Goal: Information Seeking & Learning: Learn about a topic

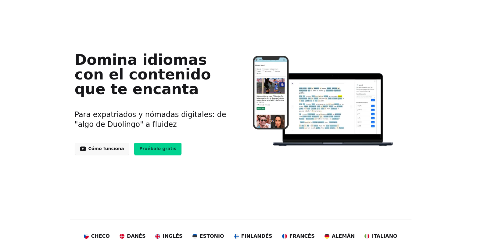
scroll to position [61, 0]
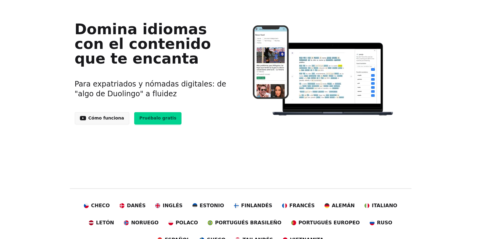
click at [110, 119] on link "Cómo funciona" at bounding box center [102, 118] width 55 height 12
click at [146, 118] on link "Pruébalo gratis" at bounding box center [158, 118] width 48 height 12
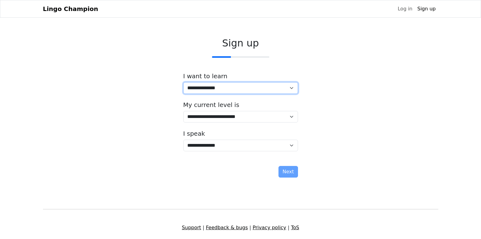
click at [229, 87] on select "**********" at bounding box center [240, 88] width 115 height 12
select select "**"
click at [183, 82] on select "**********" at bounding box center [240, 88] width 115 height 12
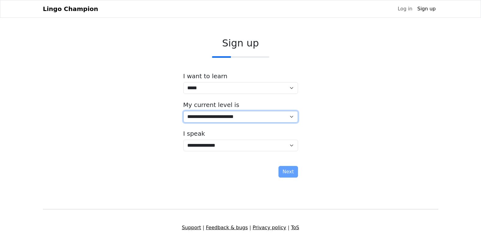
click at [238, 118] on select "**********" at bounding box center [240, 117] width 115 height 12
select select "*"
click at [183, 111] on select "**********" at bounding box center [240, 117] width 115 height 12
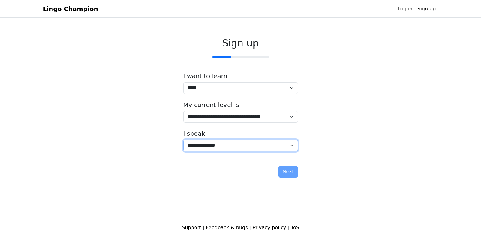
click at [240, 143] on select "**********" at bounding box center [240, 146] width 115 height 12
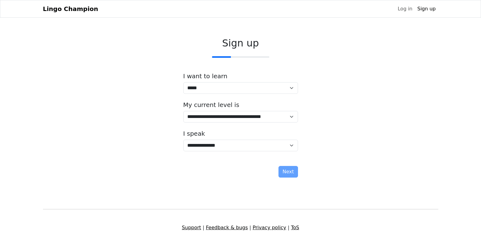
click at [165, 148] on div "**********" at bounding box center [241, 108] width 396 height 152
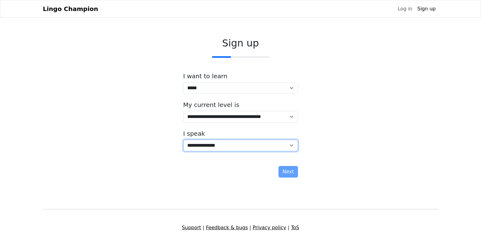
click at [198, 146] on select "**********" at bounding box center [240, 146] width 115 height 12
select select "**"
click at [183, 140] on select "**********" at bounding box center [240, 146] width 115 height 12
click at [288, 150] on select "**********" at bounding box center [240, 146] width 115 height 12
click at [183, 140] on select "**********" at bounding box center [240, 146] width 115 height 12
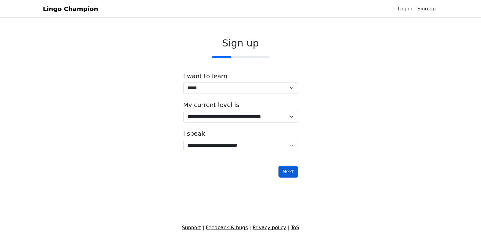
click at [293, 172] on button "Next" at bounding box center [288, 172] width 19 height 12
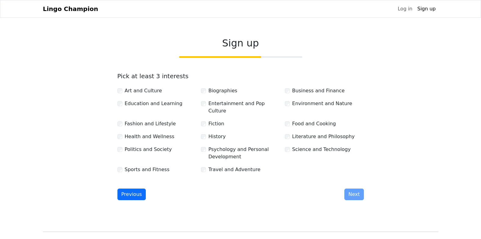
click at [140, 91] on label "Art and Culture" at bounding box center [143, 90] width 37 height 7
click at [144, 103] on label "Education and Learning" at bounding box center [154, 103] width 58 height 7
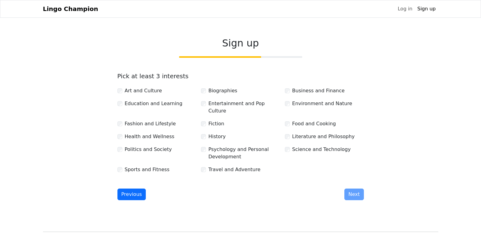
click at [146, 133] on label "Health and Wellness" at bounding box center [150, 136] width 50 height 7
click at [151, 146] on label "Politics and Society" at bounding box center [148, 149] width 47 height 7
click at [221, 105] on label "Entertainment and Pop Culture" at bounding box center [245, 107] width 72 height 15
click at [219, 133] on label "History" at bounding box center [217, 136] width 17 height 7
click at [226, 91] on label "Biographies" at bounding box center [223, 90] width 29 height 7
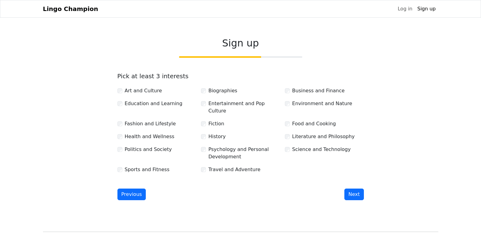
click at [231, 146] on label "Psychology and Personal Development" at bounding box center [245, 153] width 72 height 15
click at [313, 91] on label "Business and Finance" at bounding box center [318, 90] width 53 height 7
click at [331, 108] on div "Environment and Nature" at bounding box center [325, 107] width 84 height 15
click at [337, 103] on label "Environment and Nature" at bounding box center [322, 103] width 60 height 7
click at [340, 146] on div "Science and Technology" at bounding box center [325, 153] width 84 height 15
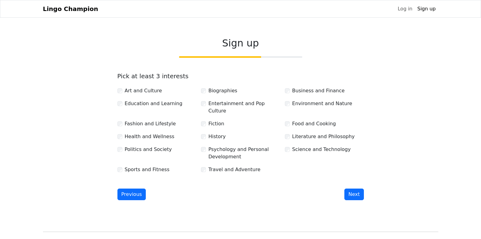
click at [331, 146] on label "Science and Technology" at bounding box center [321, 149] width 59 height 7
drag, startPoint x: 363, startPoint y: 192, endPoint x: 361, endPoint y: 189, distance: 3.7
click at [362, 191] on button "Next" at bounding box center [354, 194] width 19 height 12
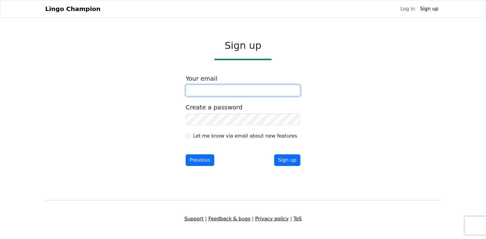
click at [229, 94] on input "email" at bounding box center [243, 91] width 115 height 12
type input "**********"
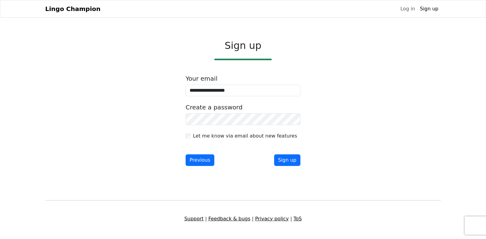
click at [274, 161] on div "Previous Sign up" at bounding box center [243, 160] width 115 height 12
click at [277, 160] on button "Sign up" at bounding box center [287, 160] width 26 height 12
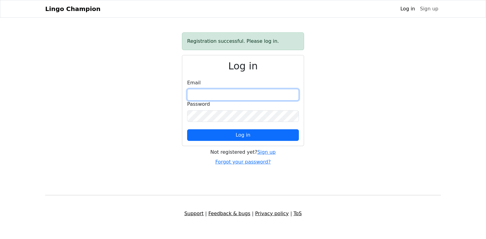
click at [268, 97] on input "email" at bounding box center [243, 95] width 112 height 12
click at [265, 92] on input "email" at bounding box center [243, 95] width 112 height 12
click at [235, 90] on input "email" at bounding box center [243, 95] width 112 height 12
type input "**********"
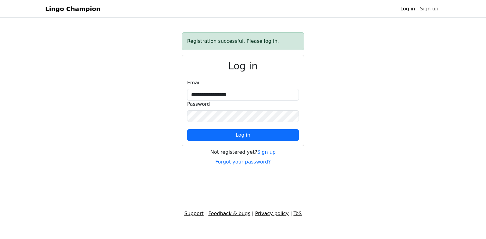
click at [228, 126] on form "**********" at bounding box center [243, 110] width 112 height 62
click at [231, 136] on button "Log in" at bounding box center [243, 135] width 112 height 12
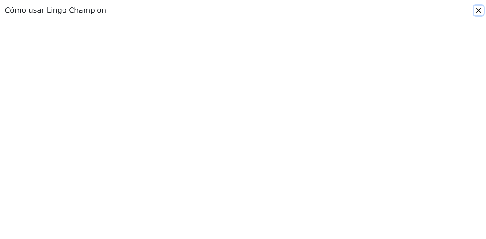
click at [478, 9] on button "Close" at bounding box center [479, 10] width 10 height 10
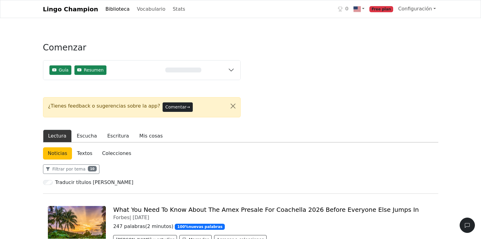
click at [388, 10] on span "Free plan" at bounding box center [382, 9] width 24 height 6
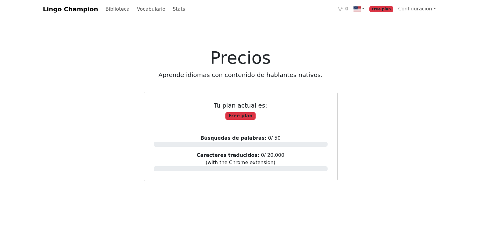
click at [63, 6] on link "Lingo Champion" at bounding box center [70, 9] width 55 height 12
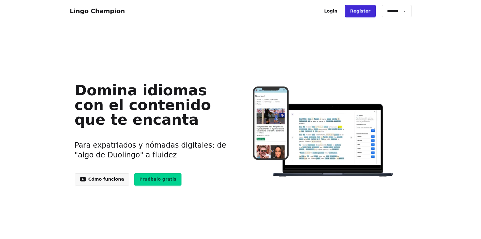
click at [333, 13] on link "Login" at bounding box center [331, 11] width 24 height 12
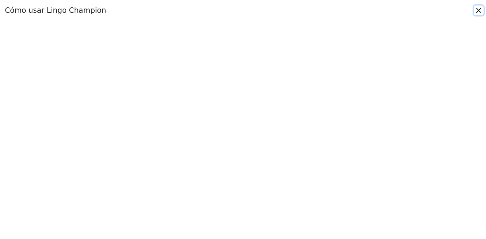
click at [478, 11] on button "Close" at bounding box center [479, 10] width 10 height 10
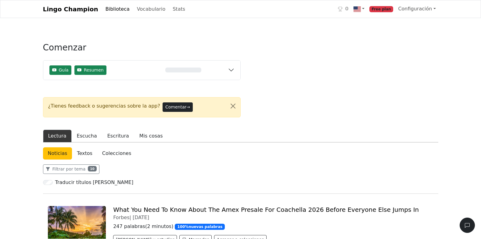
scroll to position [31, 0]
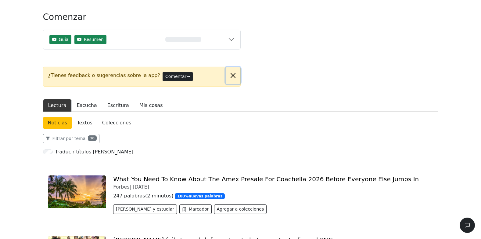
click at [237, 78] on button "Close alert" at bounding box center [233, 75] width 15 height 17
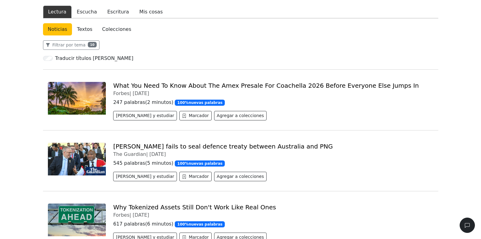
scroll to position [0, 0]
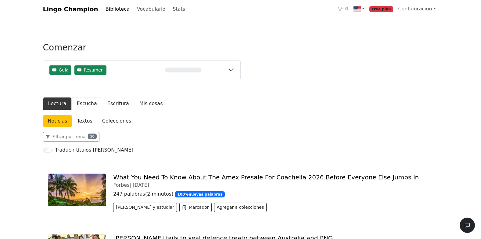
click at [88, 105] on button "Escucha" at bounding box center [87, 103] width 31 height 13
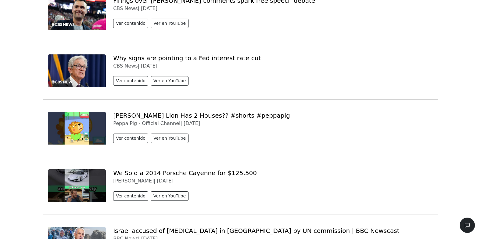
scroll to position [61, 0]
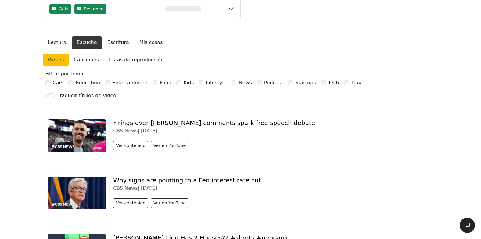
click at [168, 126] on link "Firings over [PERSON_NAME] comments spark free speech debate" at bounding box center [214, 122] width 202 height 7
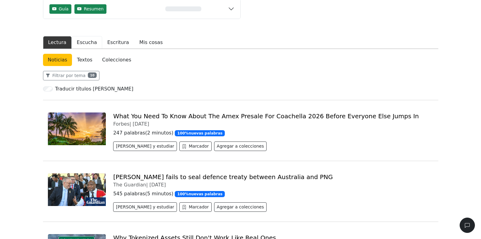
click at [77, 37] on button "Escucha" at bounding box center [87, 42] width 31 height 13
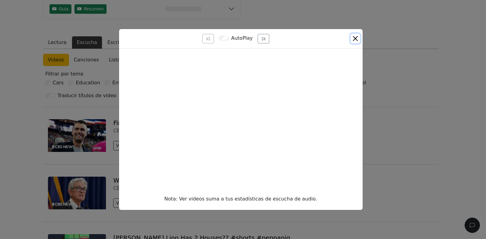
click at [360, 35] on button "Close" at bounding box center [355, 39] width 10 height 10
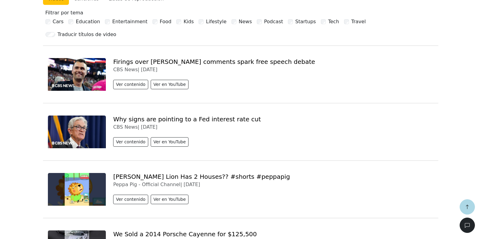
scroll to position [92, 0]
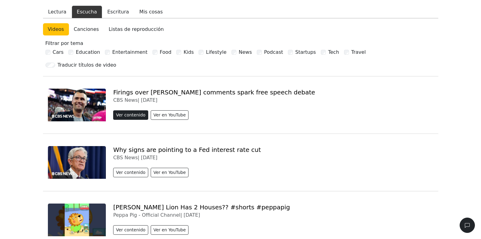
click at [121, 112] on button "Ver contenido" at bounding box center [130, 114] width 35 height 9
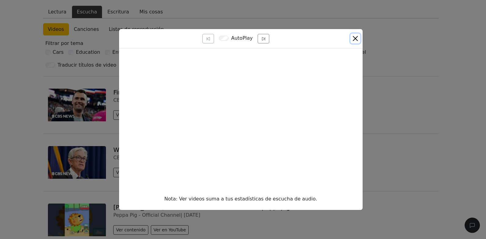
click at [351, 38] on button "Close" at bounding box center [355, 39] width 10 height 10
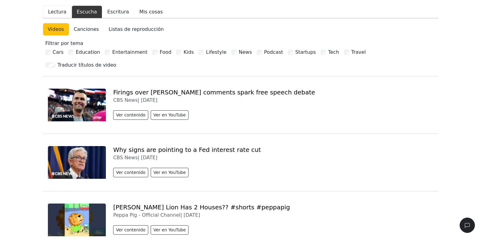
click at [61, 10] on button "Lectura" at bounding box center [57, 11] width 29 height 13
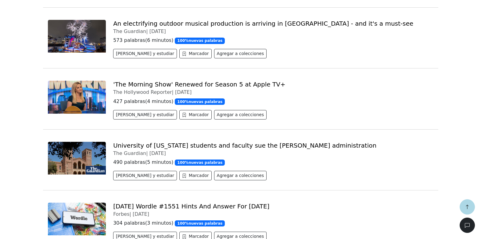
scroll to position [427, 0]
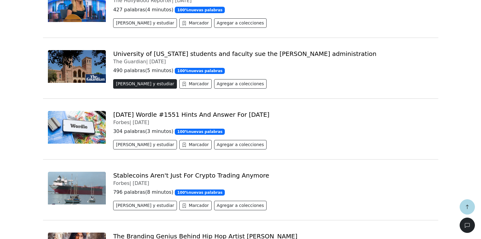
click at [130, 86] on button "[PERSON_NAME] y estudiar" at bounding box center [145, 83] width 64 height 9
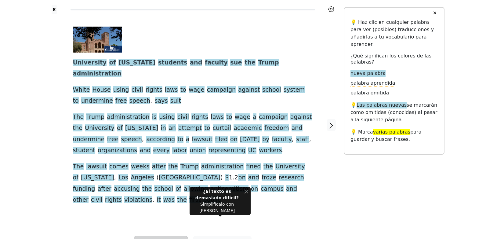
click at [149, 236] on button "Escuchar" at bounding box center [161, 243] width 54 height 15
click at [161, 203] on link "Generar audio para el contenido" at bounding box center [178, 208] width 89 height 10
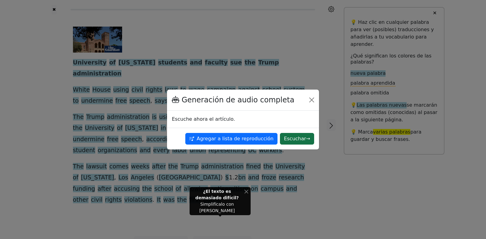
click at [293, 141] on button "Escuchar →" at bounding box center [297, 139] width 34 height 12
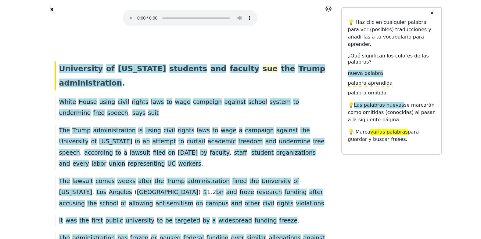
click at [263, 71] on span "sue" at bounding box center [270, 68] width 15 height 9
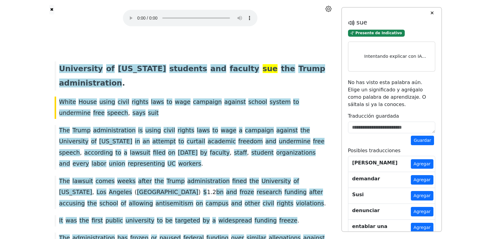
click at [122, 20] on div at bounding box center [190, 19] width 252 height 28
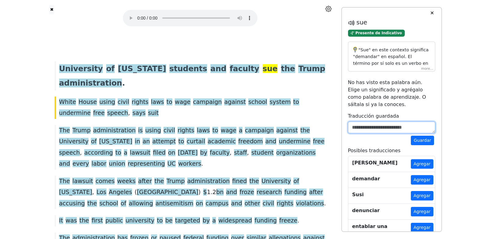
click at [418, 124] on textarea at bounding box center [391, 128] width 87 height 12
type textarea "*"
click at [429, 175] on button "Agregar" at bounding box center [422, 179] width 23 height 9
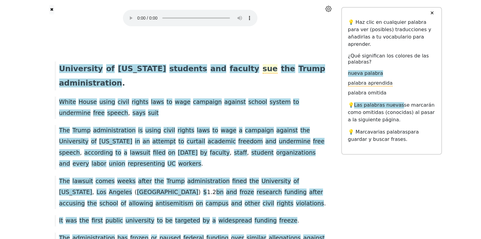
click at [263, 68] on span "sue" at bounding box center [270, 68] width 15 height 9
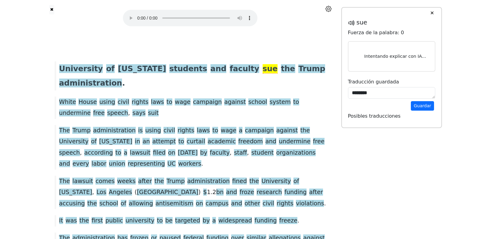
click at [238, 78] on div "University of [US_STATE] students and faculty sue the [PERSON_NAME] administrat…" at bounding box center [191, 75] width 278 height 29
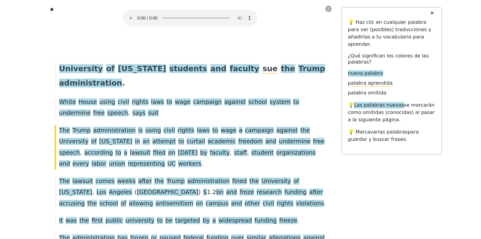
scroll to position [27, 0]
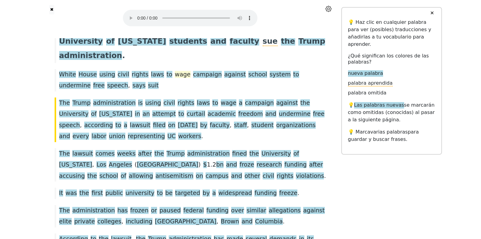
click at [175, 74] on span "wage" at bounding box center [183, 75] width 16 height 8
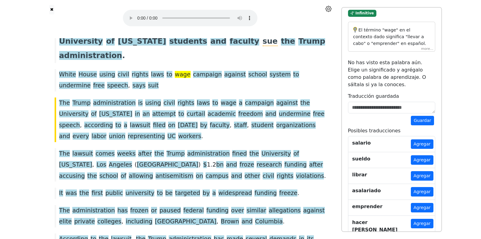
scroll to position [0, 0]
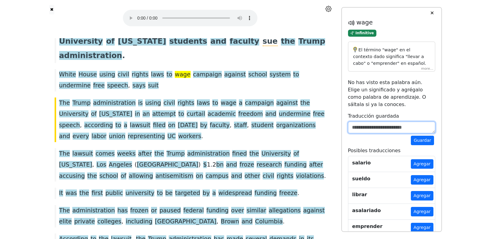
click at [382, 122] on textarea at bounding box center [391, 128] width 87 height 12
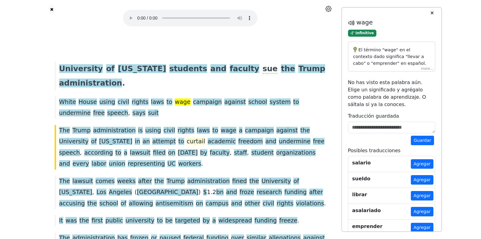
click at [187, 142] on span "curtail" at bounding box center [196, 142] width 19 height 8
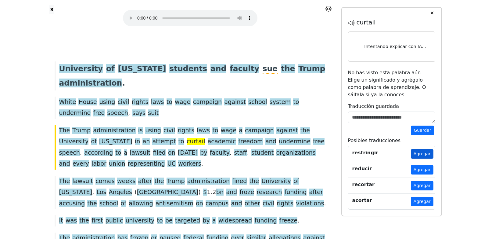
click at [427, 149] on button "Agregar" at bounding box center [422, 153] width 23 height 9
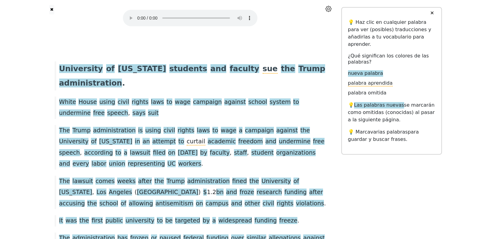
click at [324, 8] on div at bounding box center [328, 8] width 25 height 7
click at [329, 8] on icon at bounding box center [329, 9] width 6 height 6
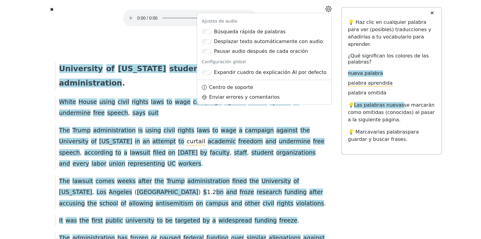
click at [329, 8] on icon at bounding box center [329, 9] width 6 height 6
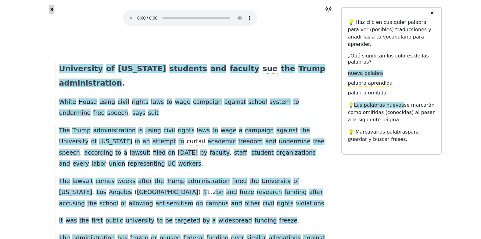
click at [53, 10] on button "✖" at bounding box center [51, 9] width 5 height 9
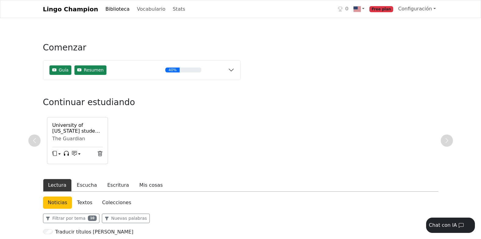
scroll to position [61, 0]
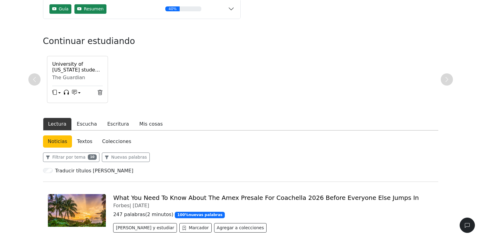
click at [84, 68] on h6 "University of [US_STATE] students and faculty sue the [PERSON_NAME] administrat…" at bounding box center [77, 67] width 51 height 12
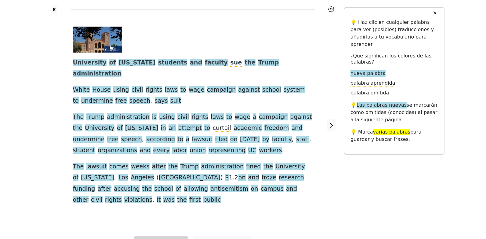
click at [165, 238] on span "Escuchar" at bounding box center [161, 242] width 28 height 9
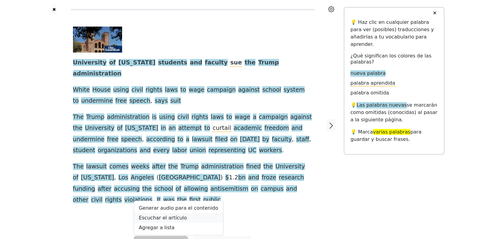
click at [174, 213] on link "Escuchar el artículo" at bounding box center [178, 218] width 89 height 10
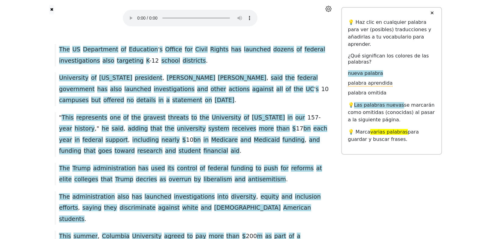
scroll to position [486, 0]
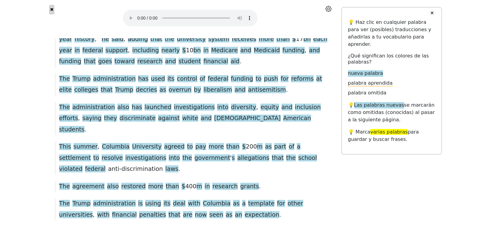
click at [49, 6] on button "✖" at bounding box center [51, 9] width 5 height 9
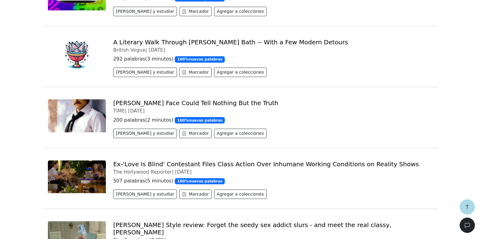
scroll to position [763, 0]
